Goal: Task Accomplishment & Management: Use online tool/utility

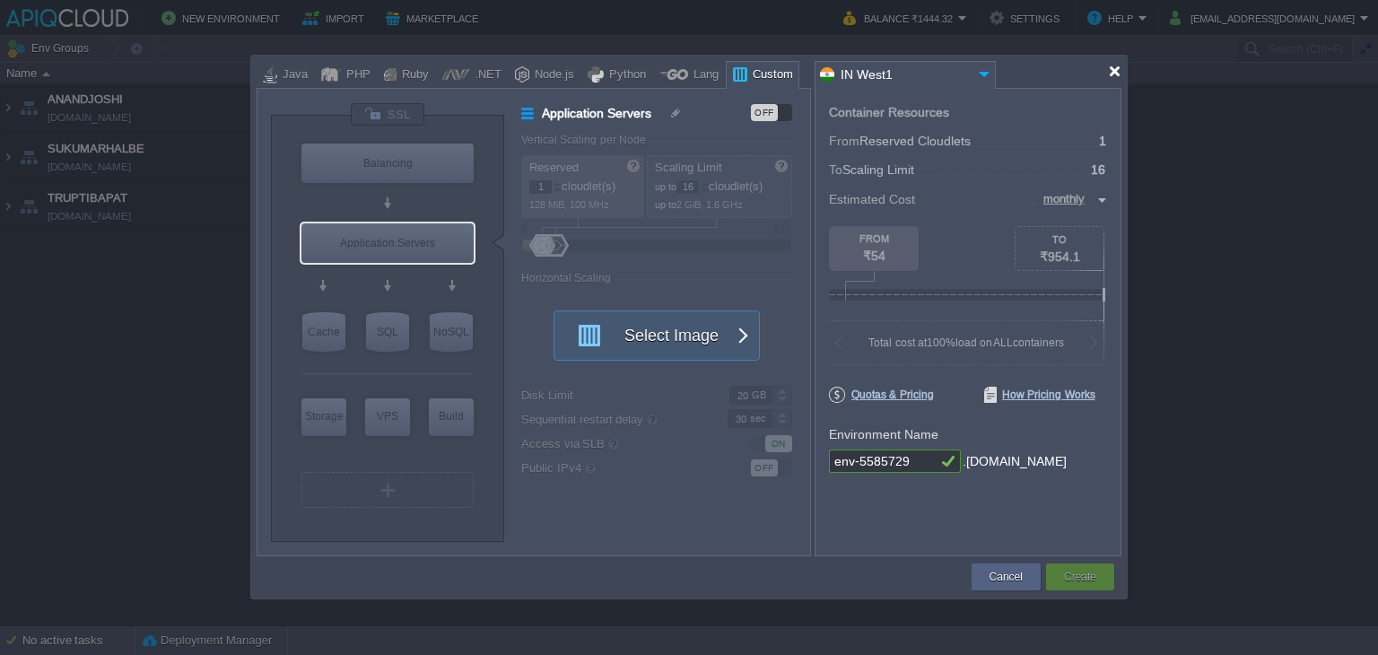
click at [1111, 69] on div at bounding box center [1114, 71] width 13 height 13
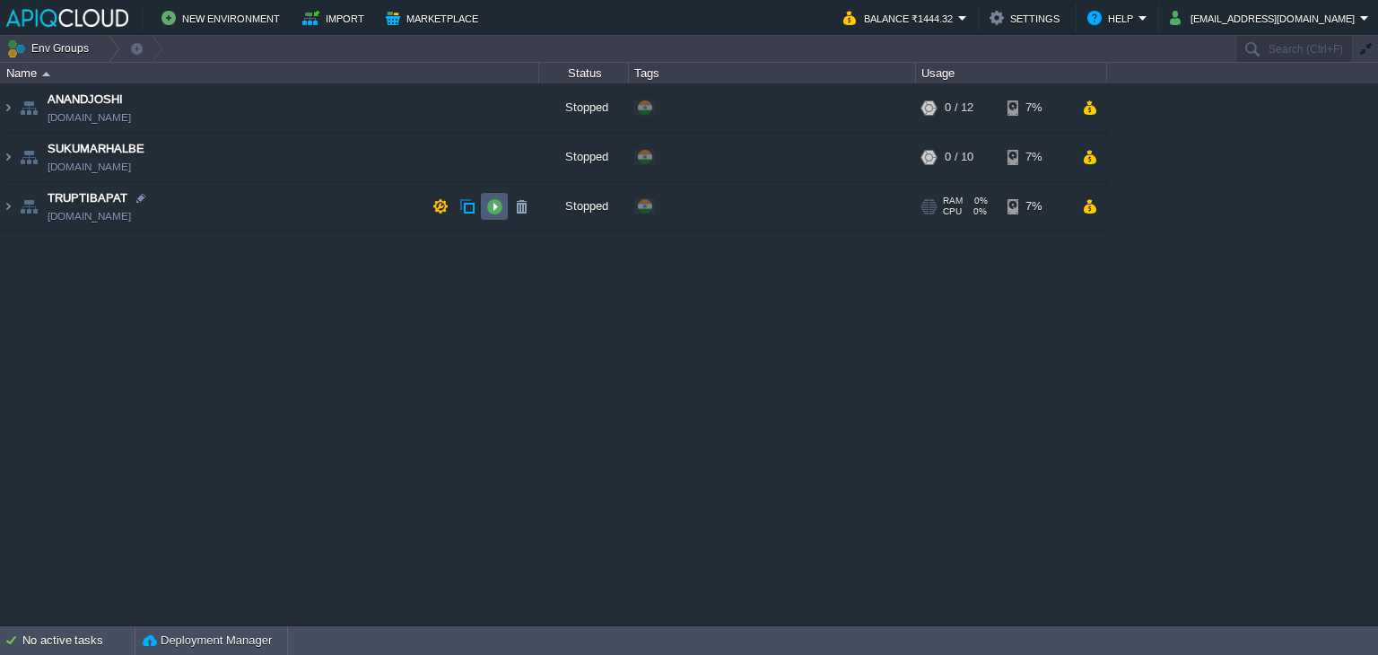
click at [491, 201] on button "button" at bounding box center [494, 206] width 16 height 16
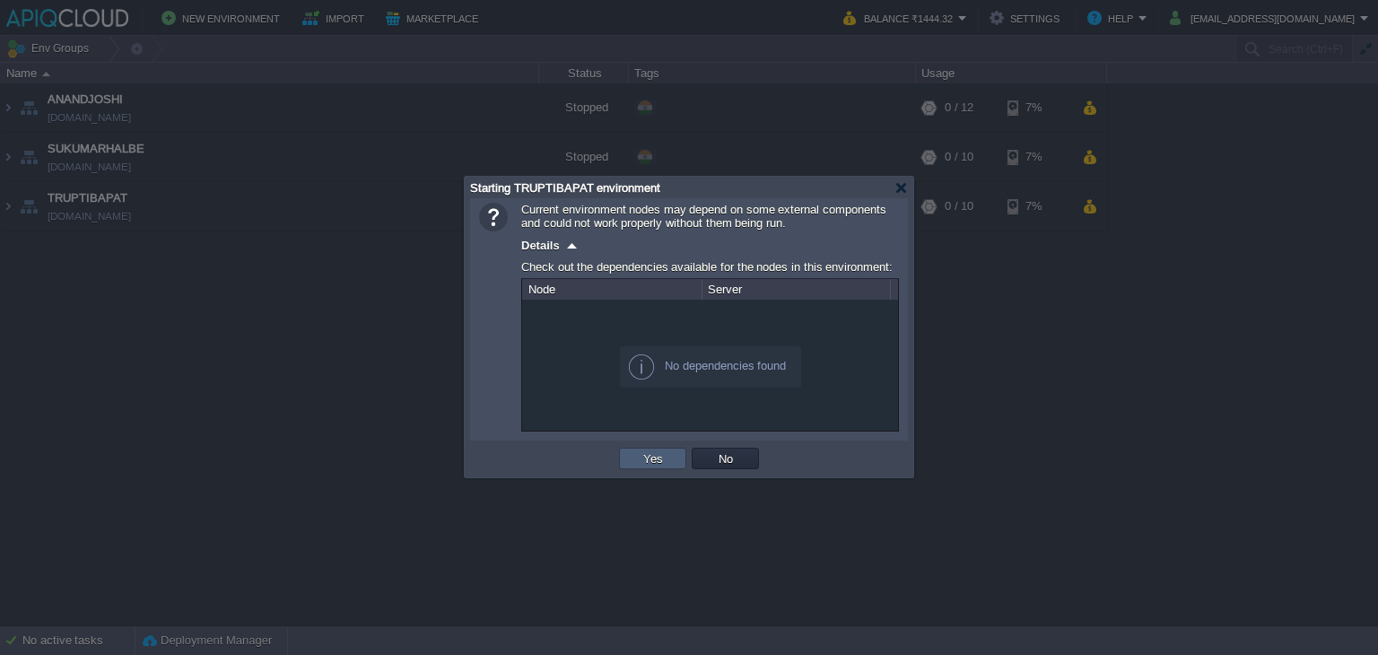
click at [658, 459] on button "Yes" at bounding box center [653, 458] width 30 height 16
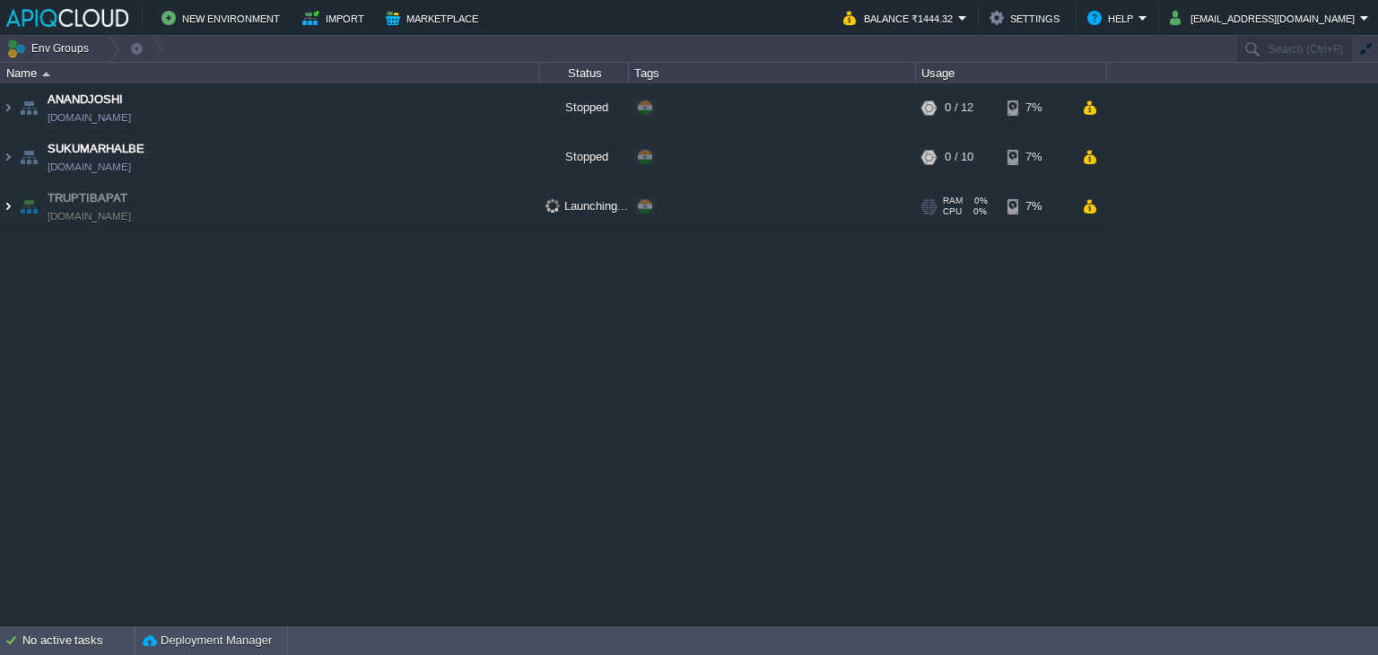
click at [7, 205] on img at bounding box center [8, 206] width 14 height 48
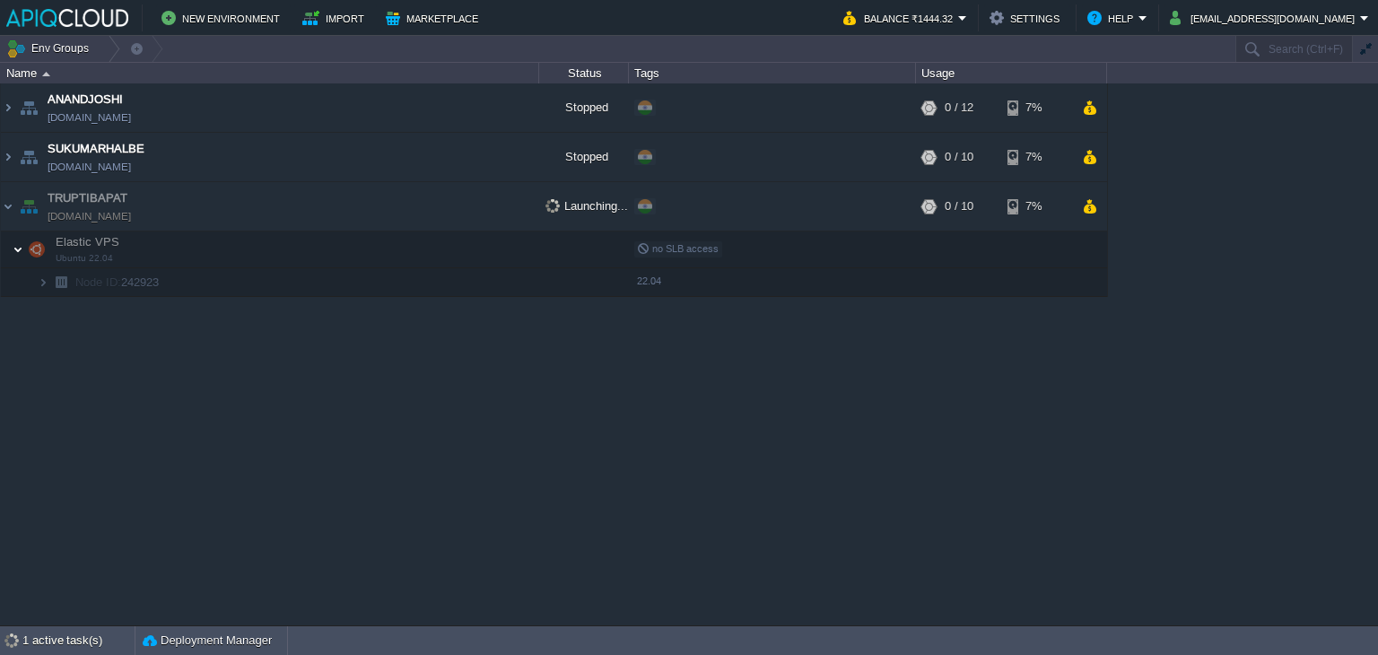
click at [14, 250] on img at bounding box center [18, 249] width 11 height 36
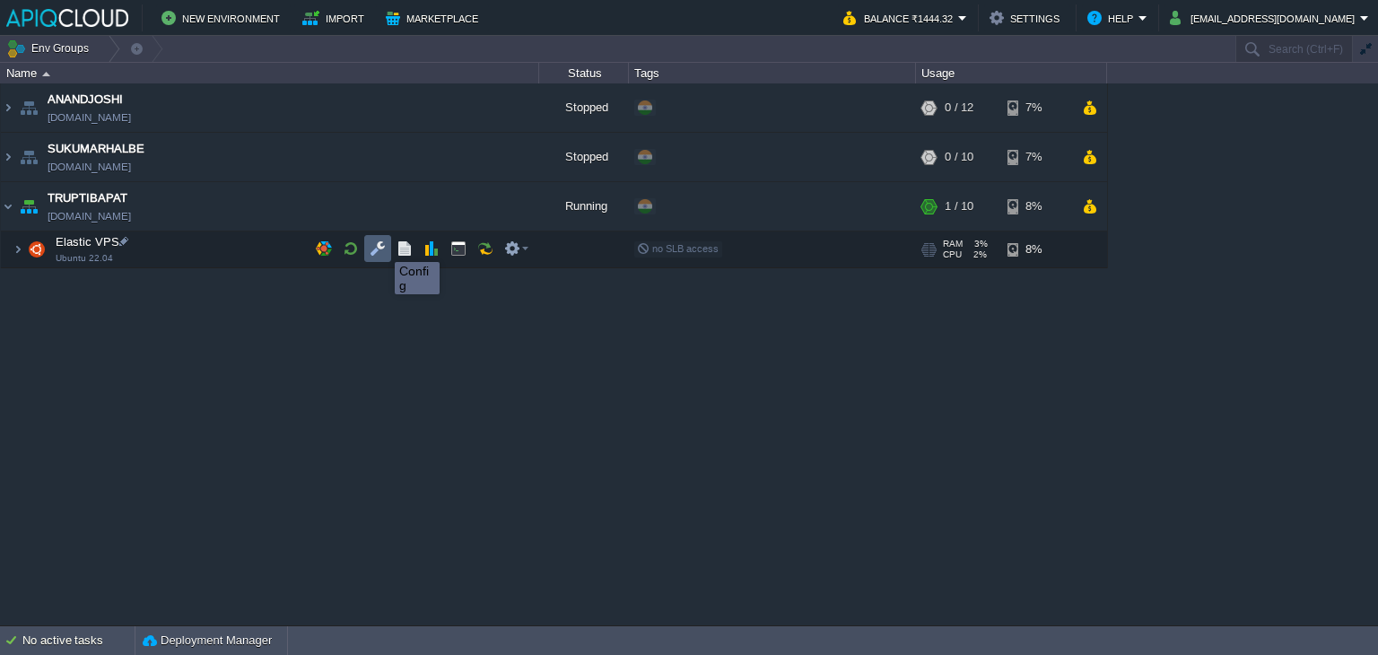
click at [379, 246] on button "button" at bounding box center [378, 248] width 16 height 16
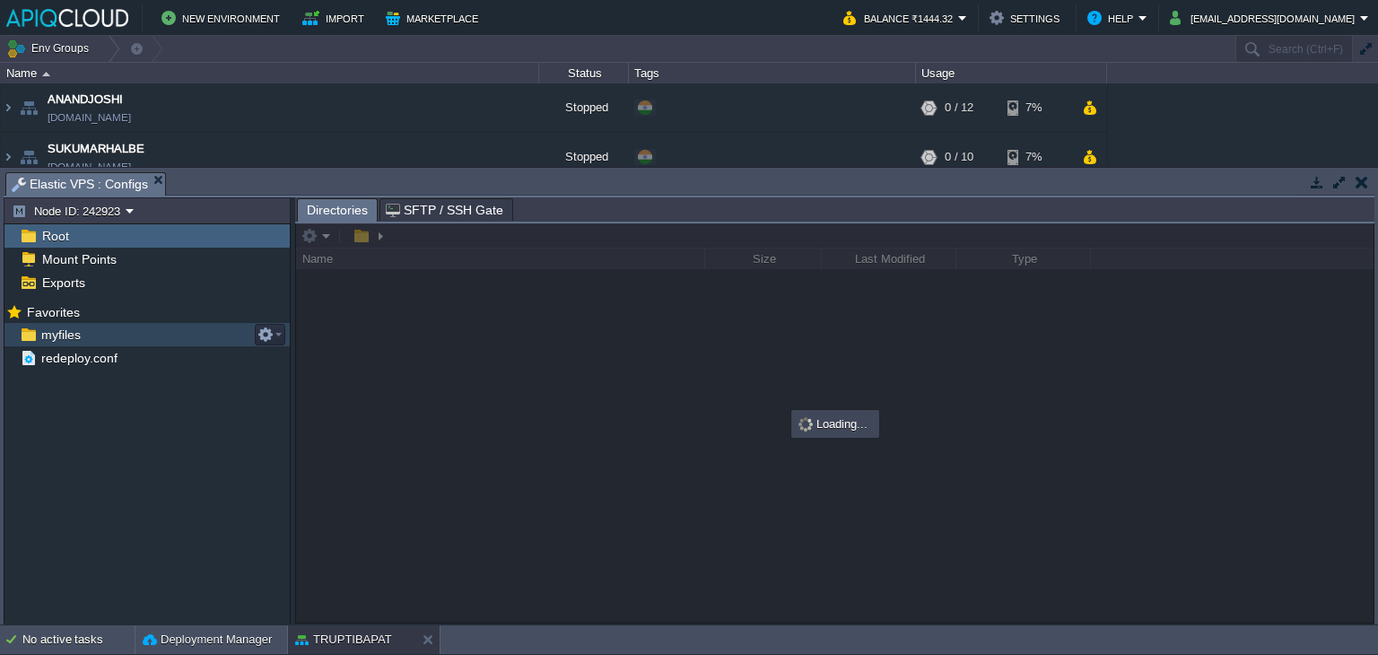
click at [63, 333] on span "myfiles" at bounding box center [61, 335] width 46 height 16
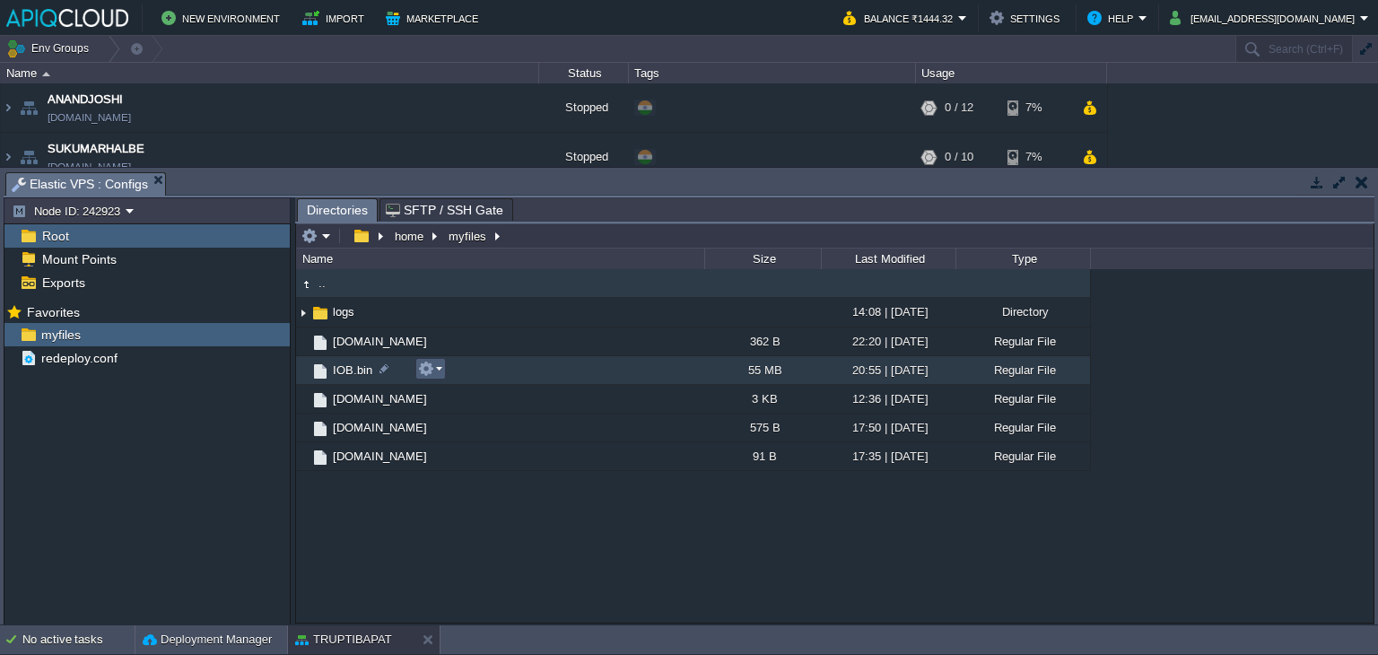
click at [432, 367] on button "button" at bounding box center [426, 369] width 16 height 16
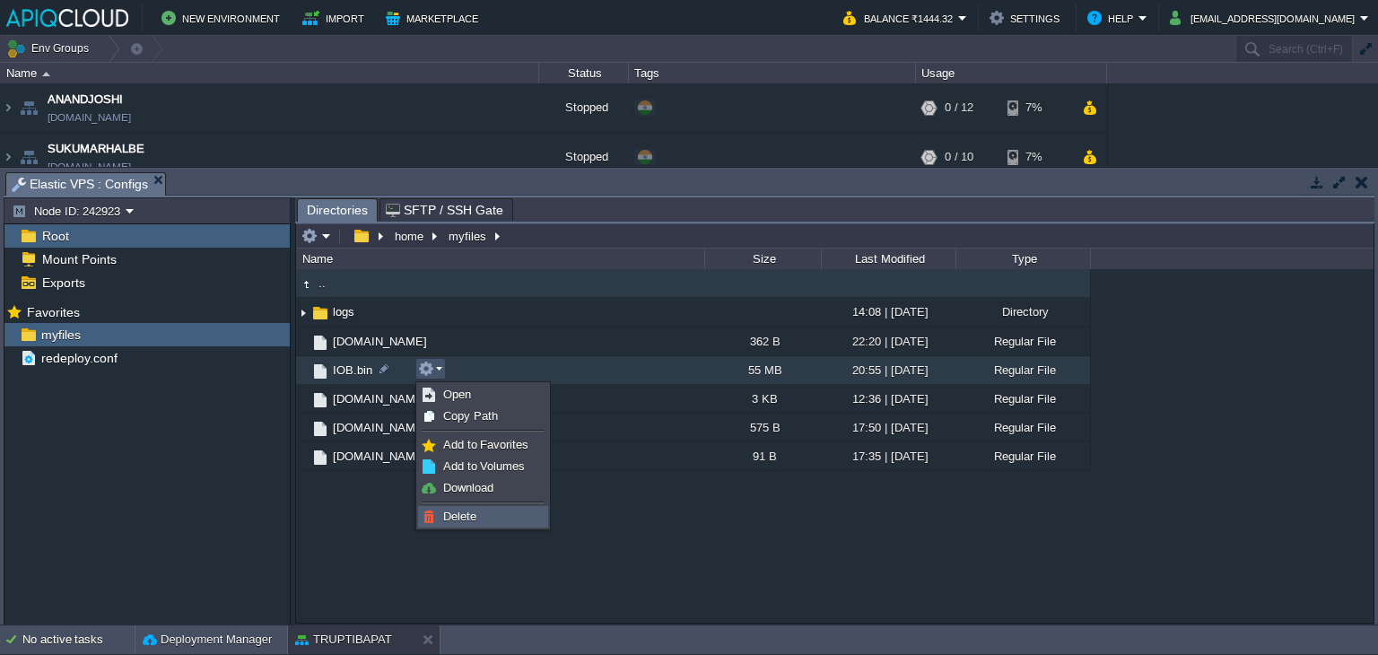
click at [466, 507] on link "Delete" at bounding box center [483, 517] width 128 height 20
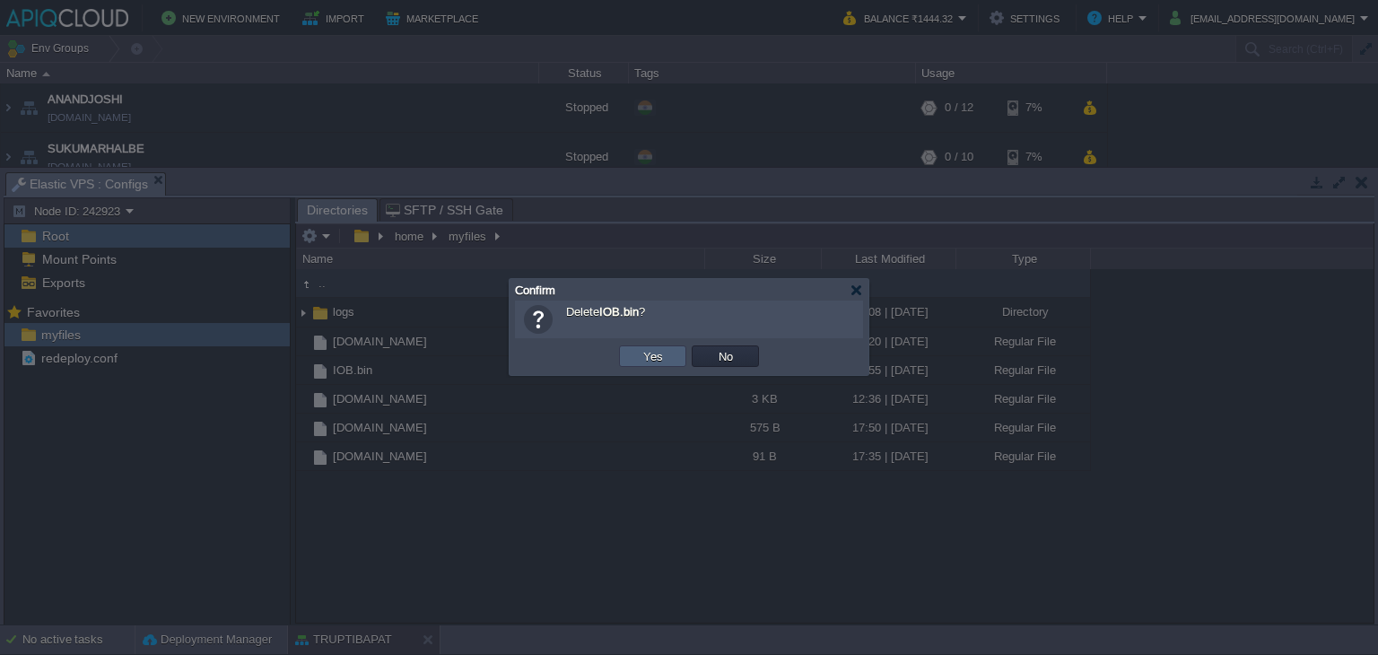
click at [642, 358] on button "Yes" at bounding box center [653, 356] width 30 height 16
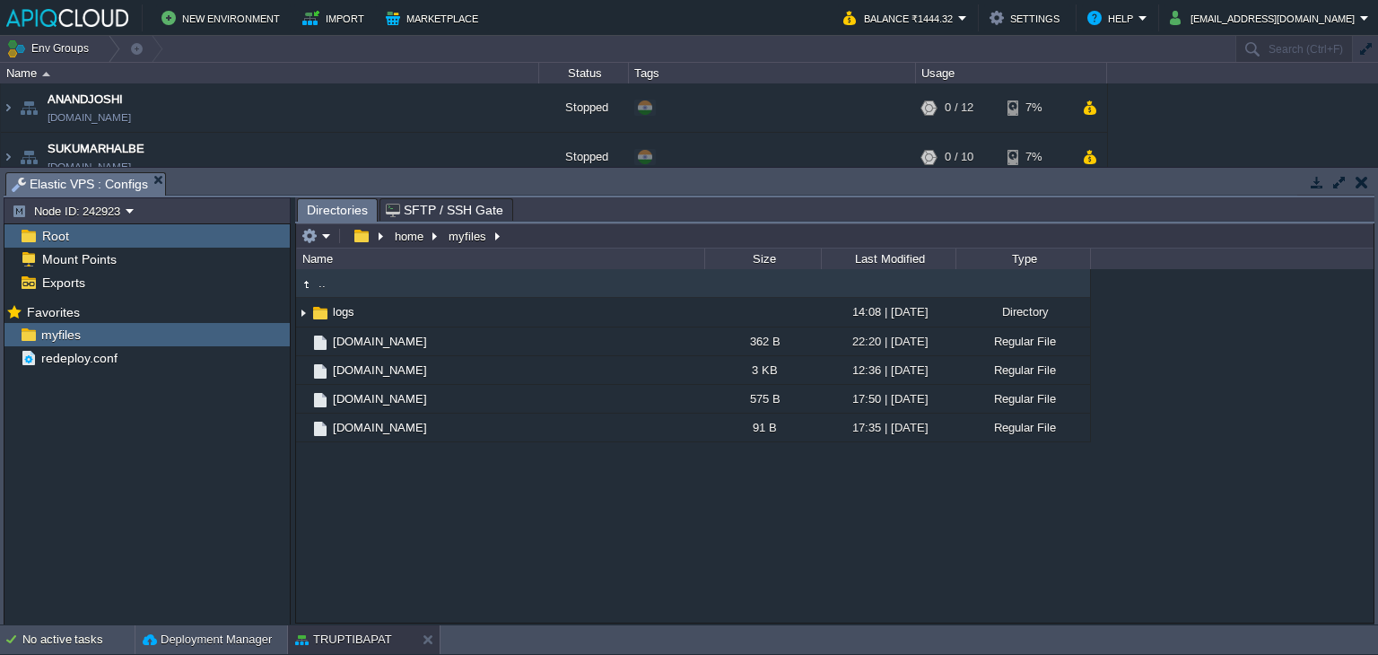
click at [1353, 180] on td at bounding box center [1361, 182] width 22 height 22
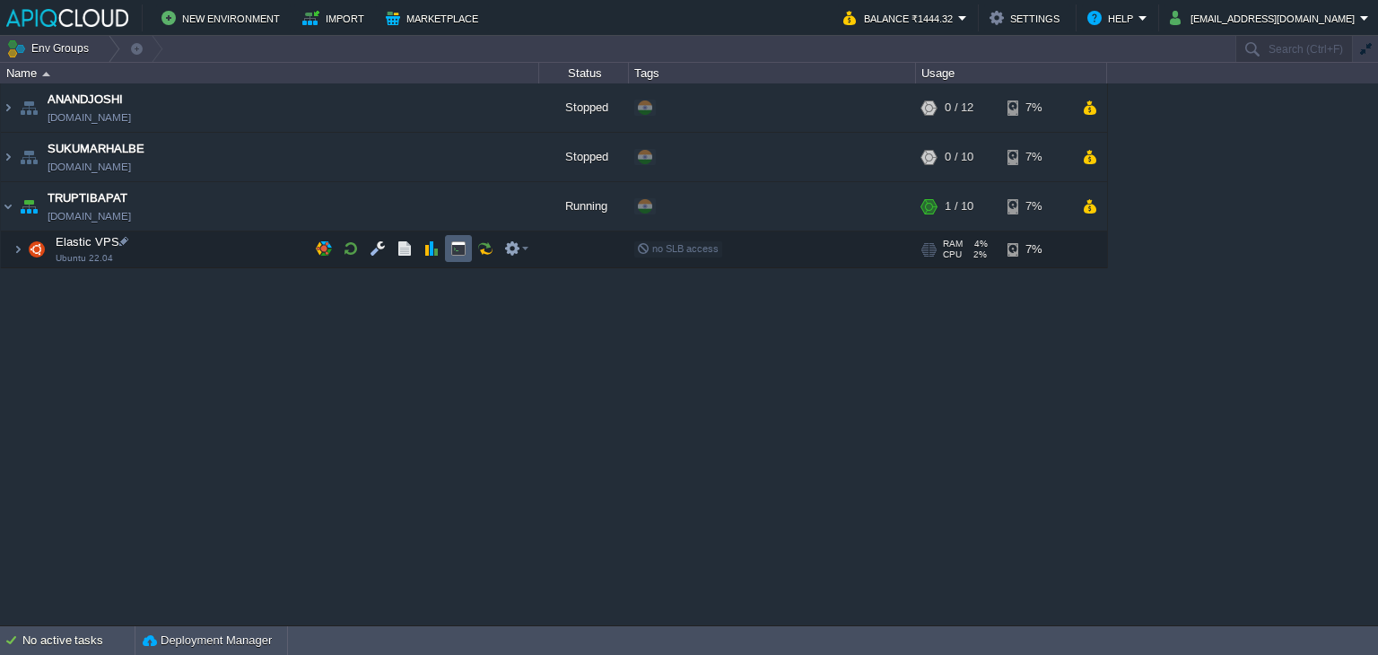
click at [451, 244] on button "button" at bounding box center [458, 248] width 16 height 16
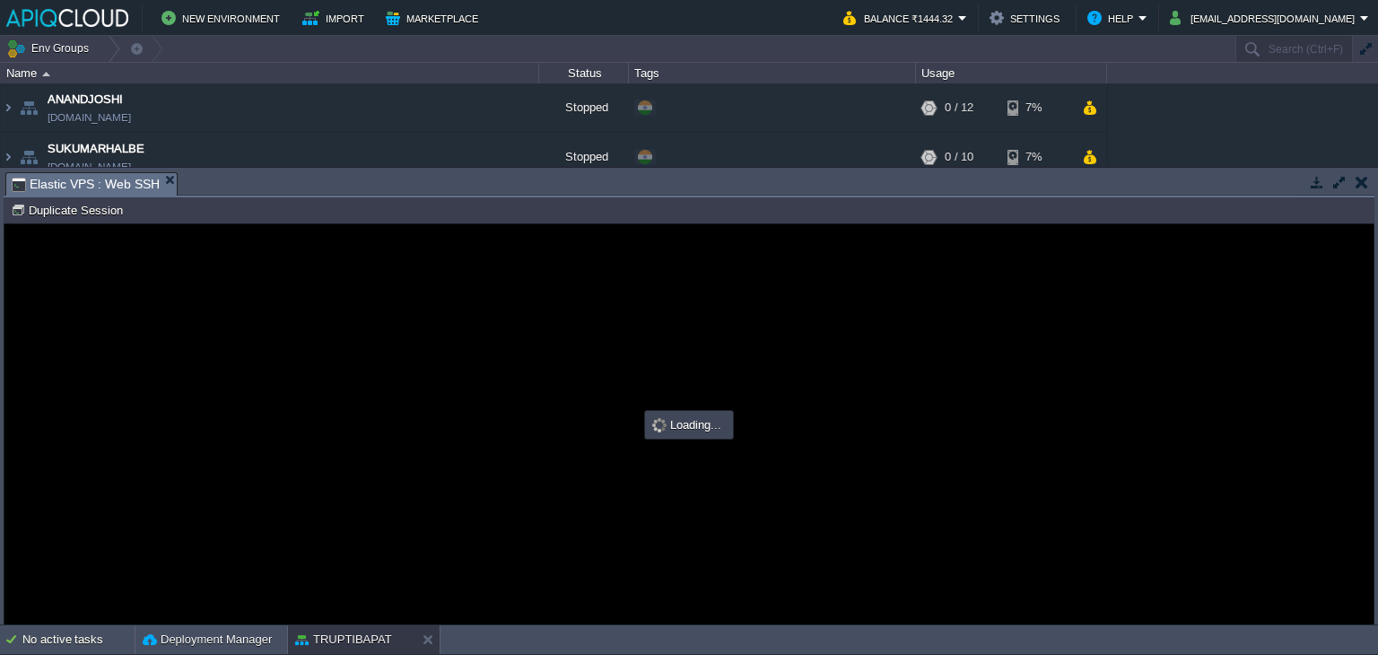
type input "#000000"
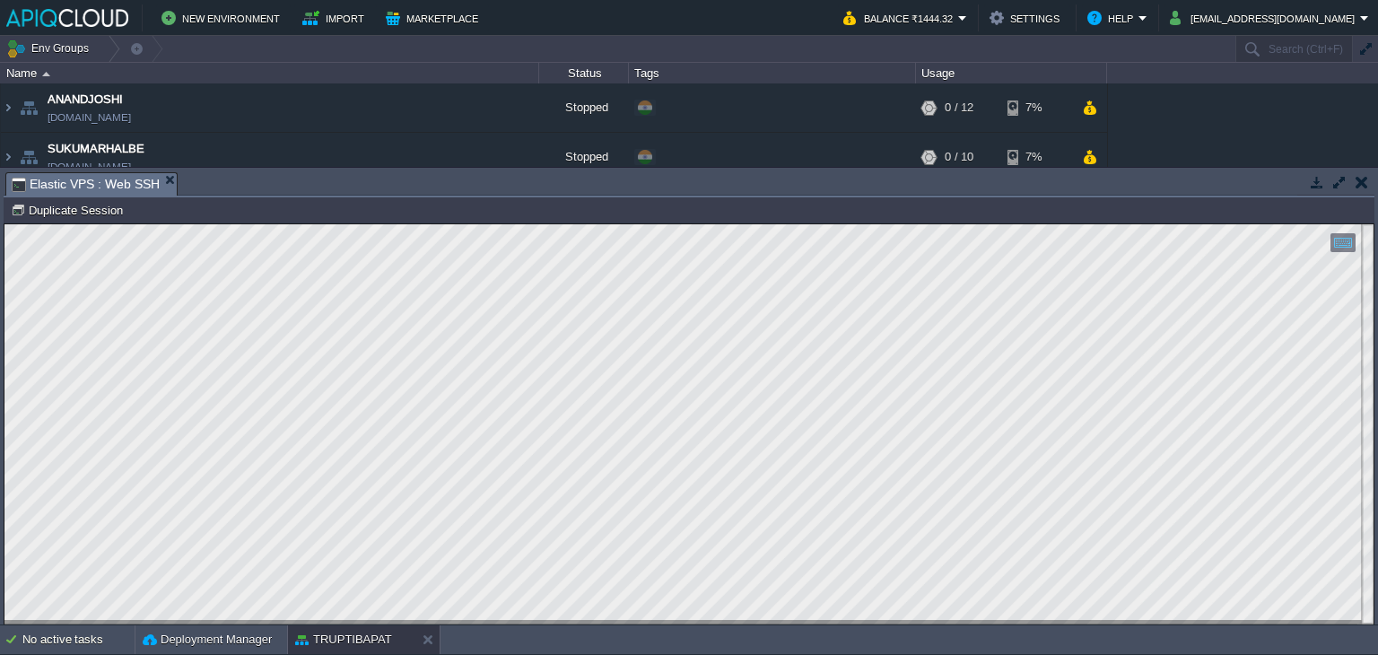
click at [1356, 180] on button "button" at bounding box center [1361, 182] width 13 height 16
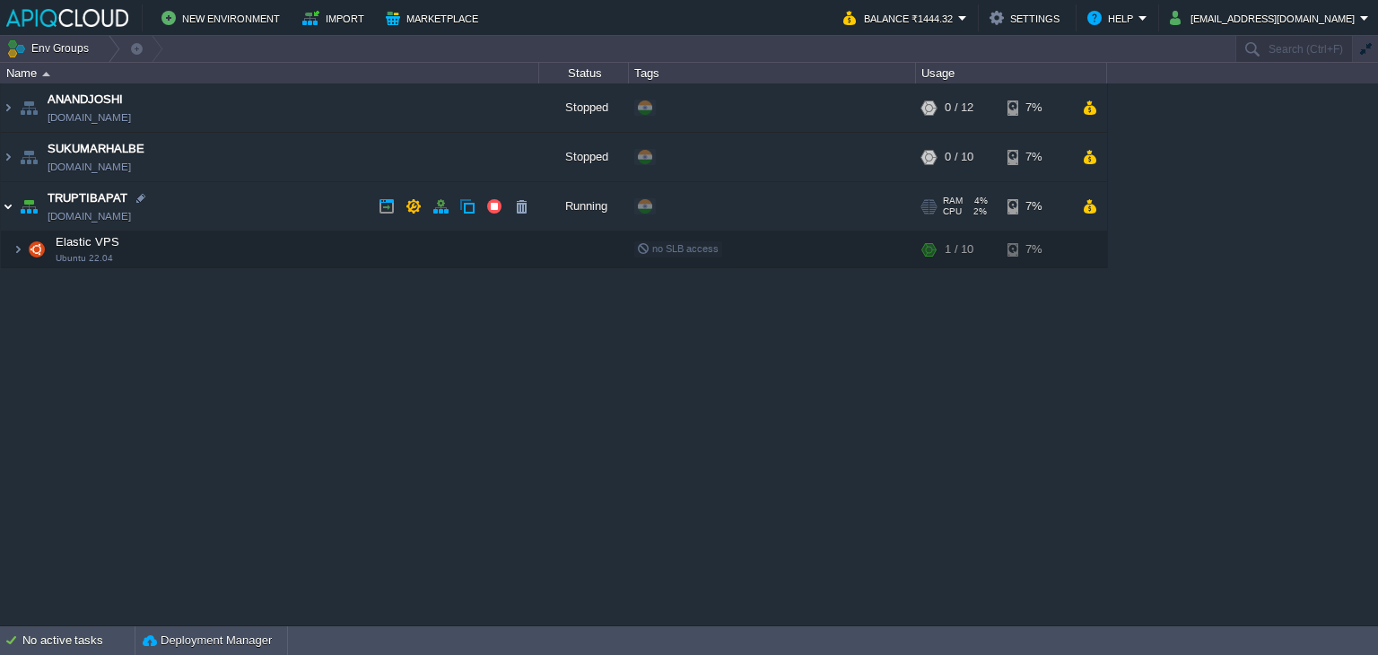
click at [7, 205] on img at bounding box center [8, 206] width 14 height 48
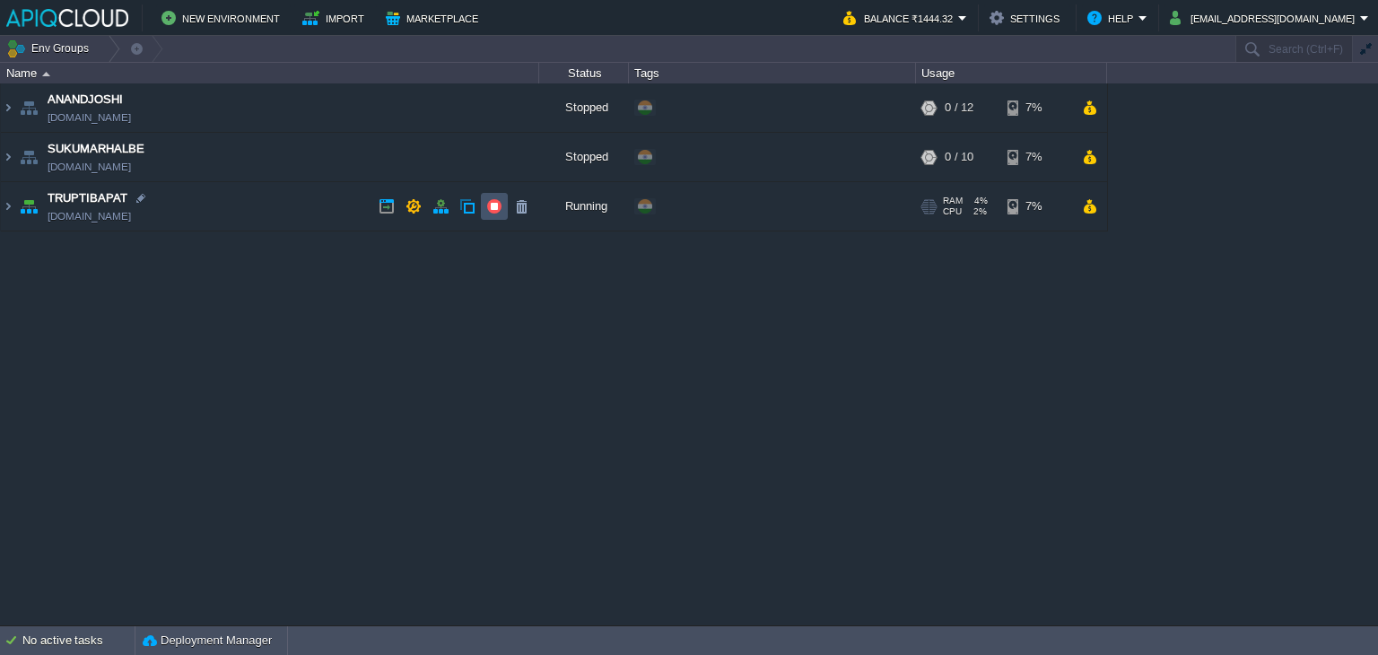
click at [492, 204] on button "button" at bounding box center [494, 206] width 16 height 16
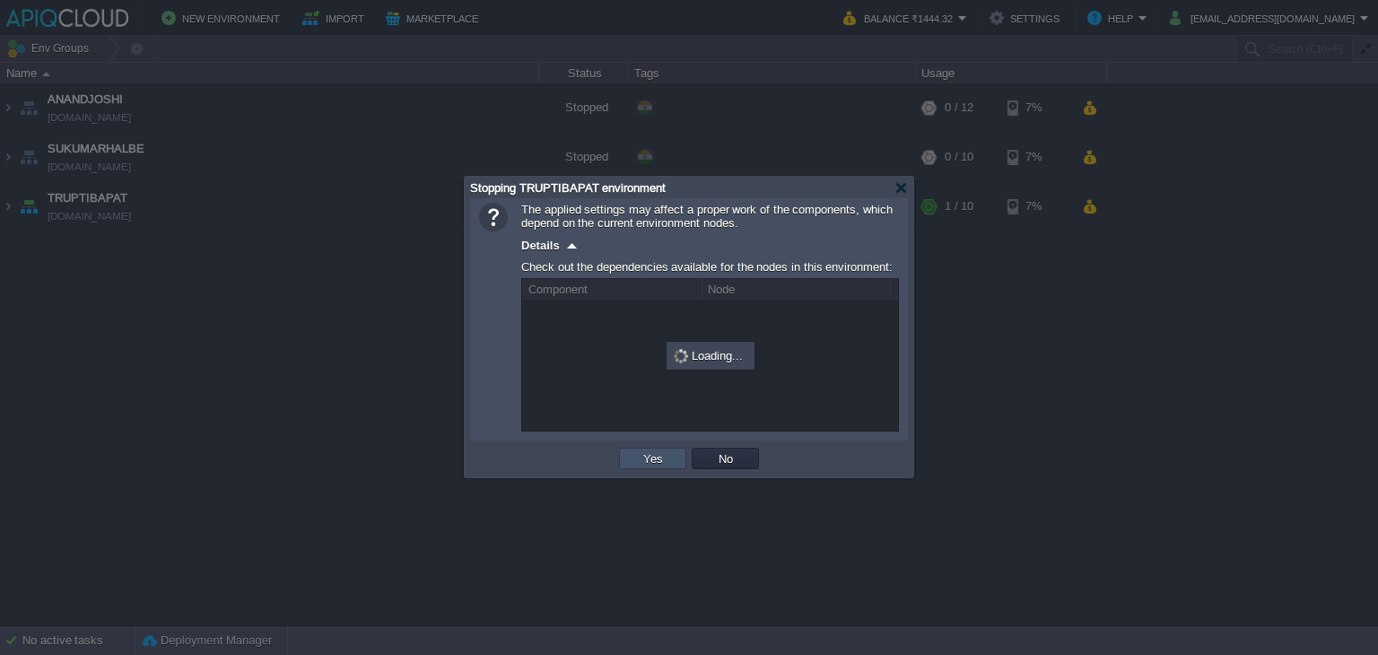
click at [641, 466] on button "Yes" at bounding box center [653, 458] width 30 height 16
